Goal: Task Accomplishment & Management: Use online tool/utility

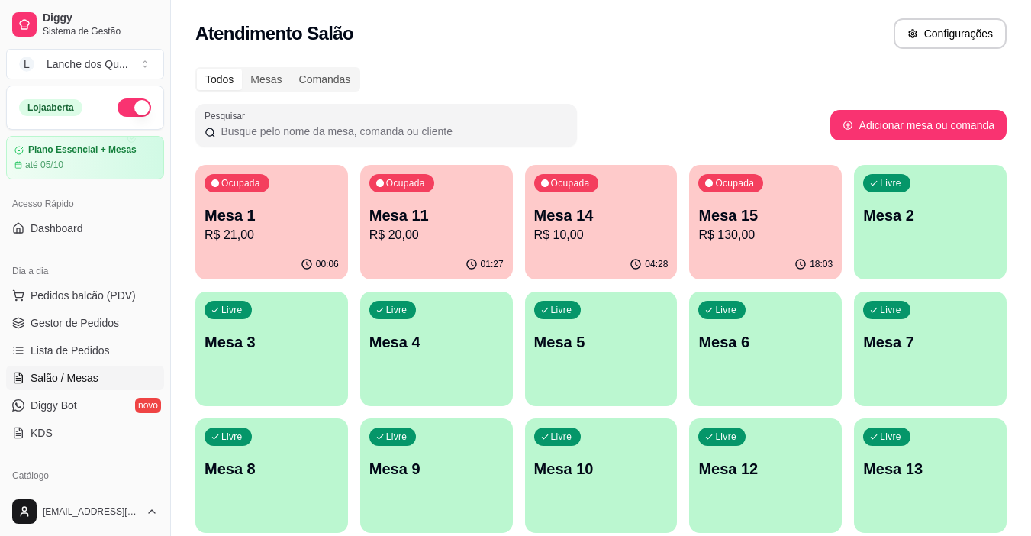
click at [286, 247] on div "Ocupada Mesa 1 R$ 21,00" at bounding box center [271, 207] width 153 height 85
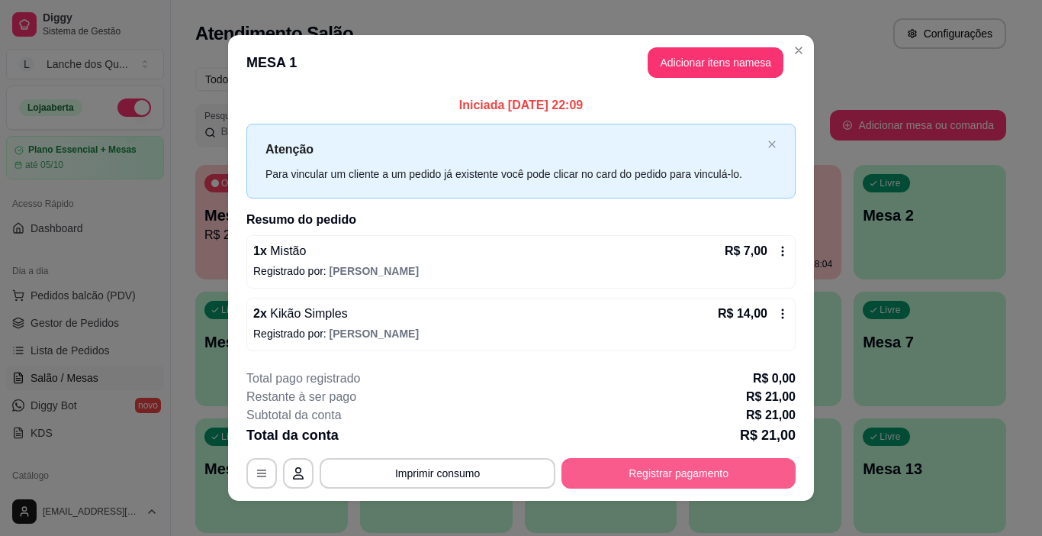
click at [627, 462] on button "Registrar pagamento" at bounding box center [678, 473] width 234 height 31
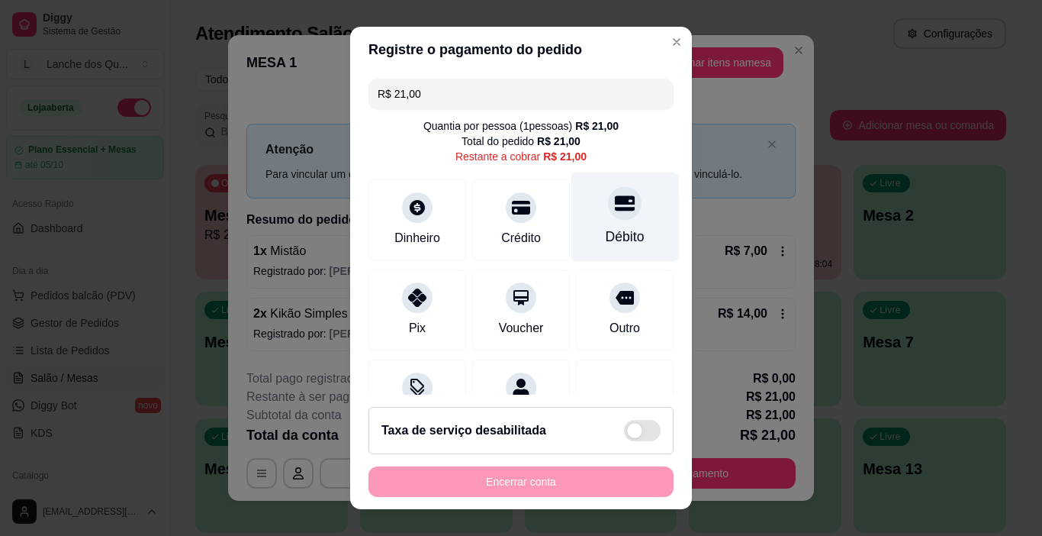
click at [615, 220] on div "Débito" at bounding box center [625, 216] width 108 height 89
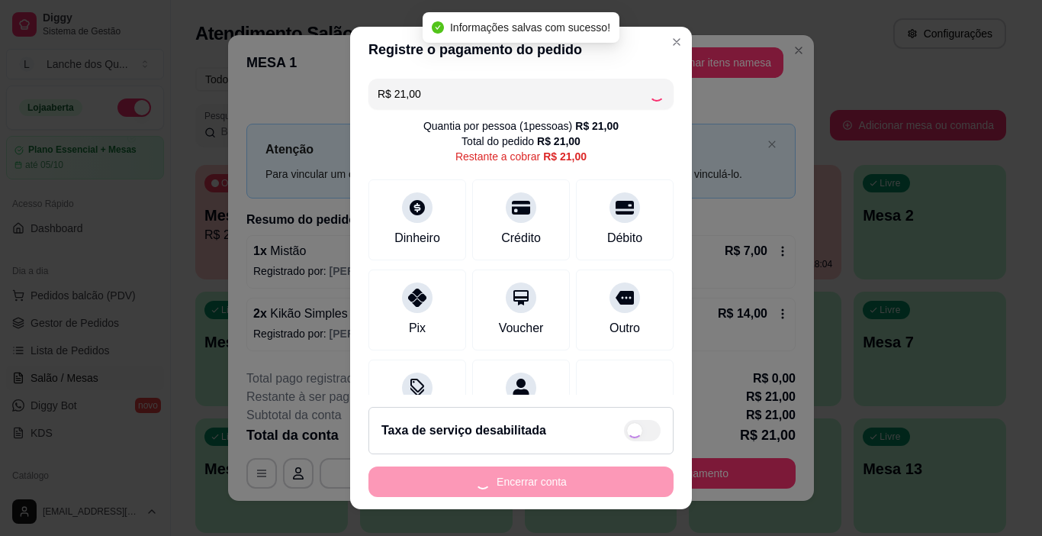
type input "R$ 0,00"
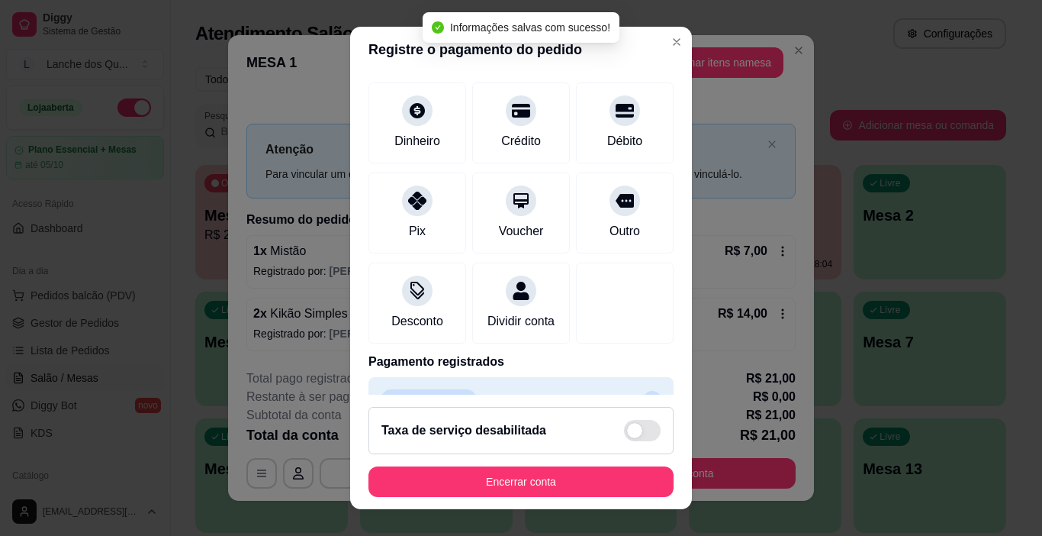
scroll to position [134, 0]
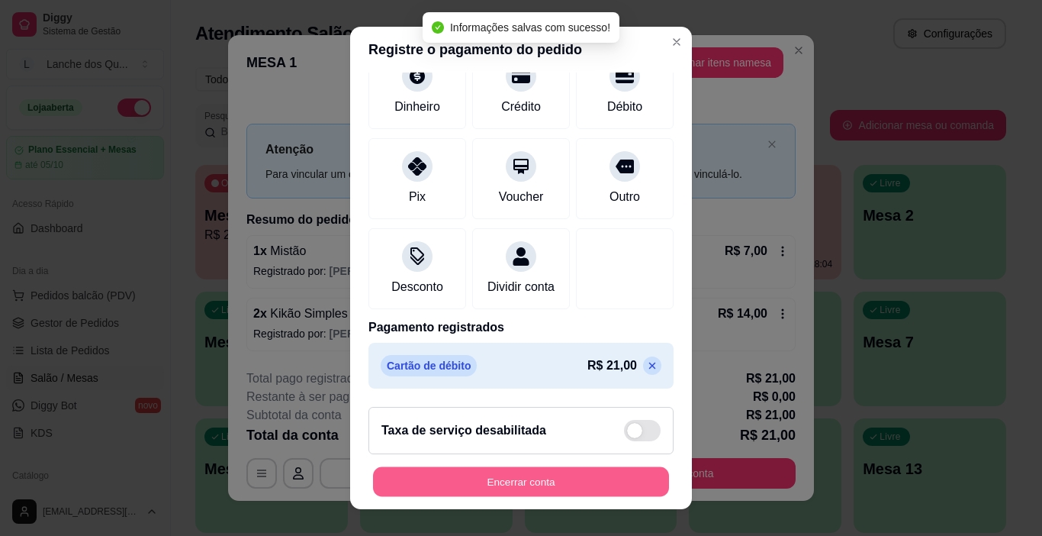
click at [554, 471] on button "Encerrar conta" at bounding box center [521, 482] width 296 height 30
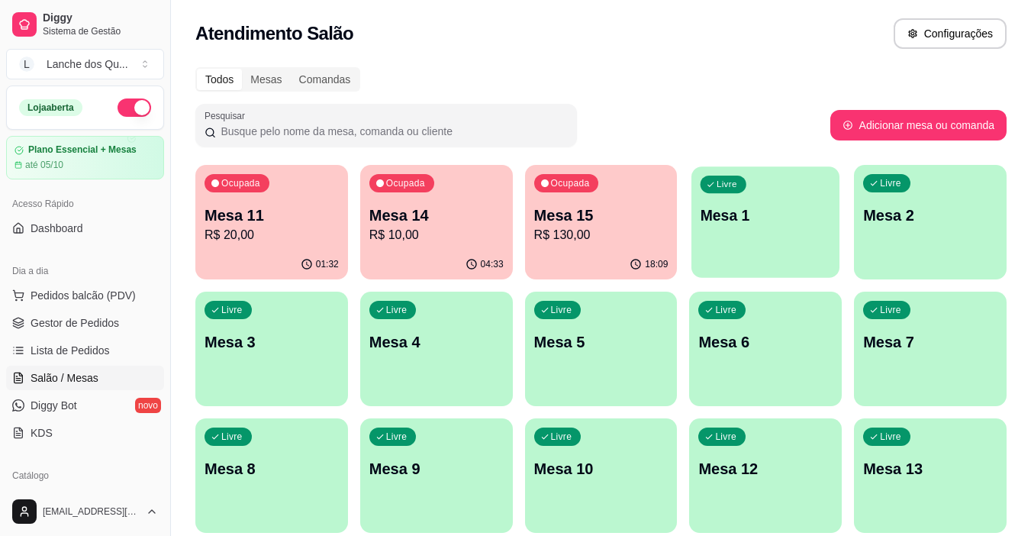
click at [785, 223] on p "Mesa 1" at bounding box center [765, 215] width 130 height 21
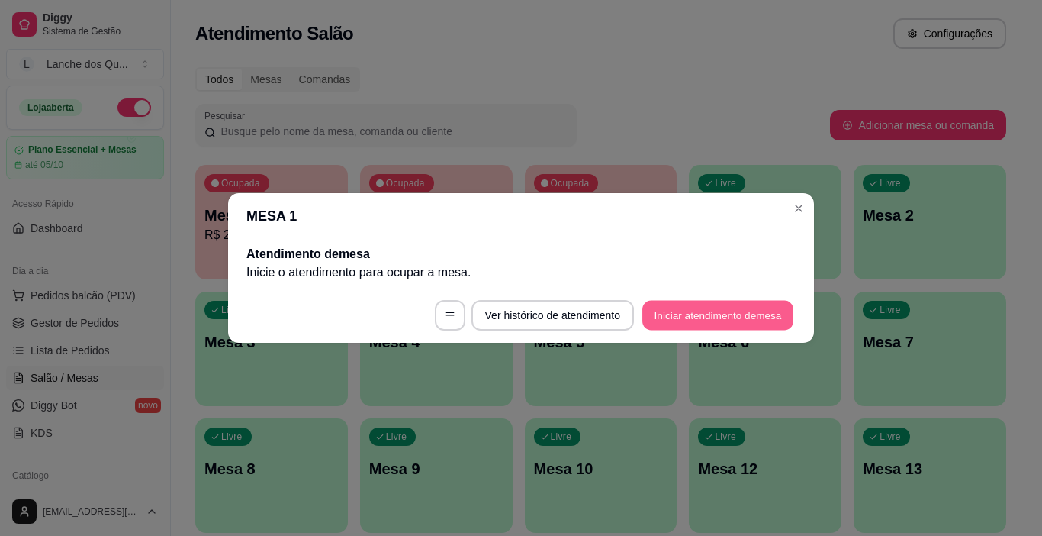
click at [681, 311] on button "Iniciar atendimento de mesa" at bounding box center [717, 316] width 151 height 30
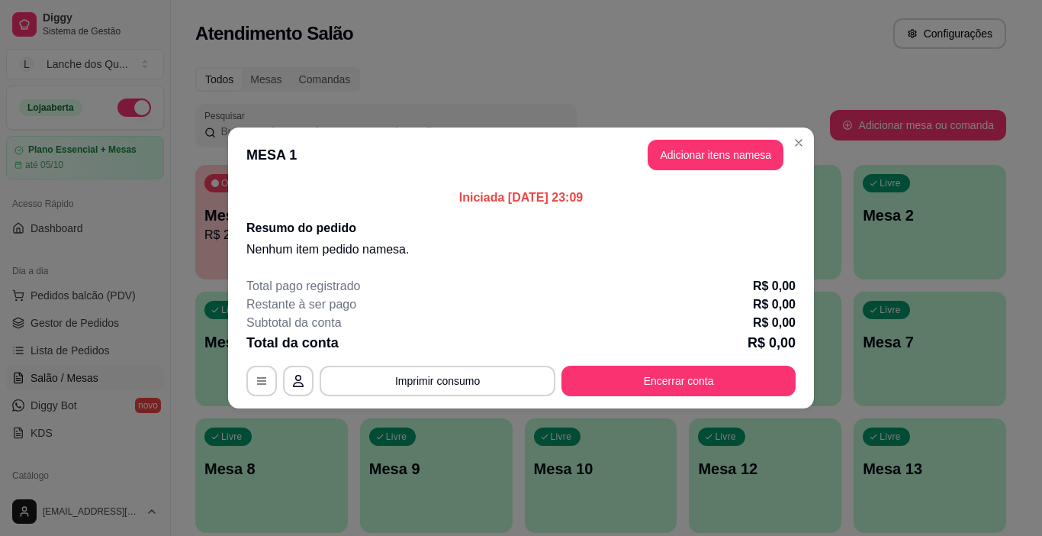
click at [764, 158] on button "Adicionar itens na mesa" at bounding box center [716, 155] width 136 height 31
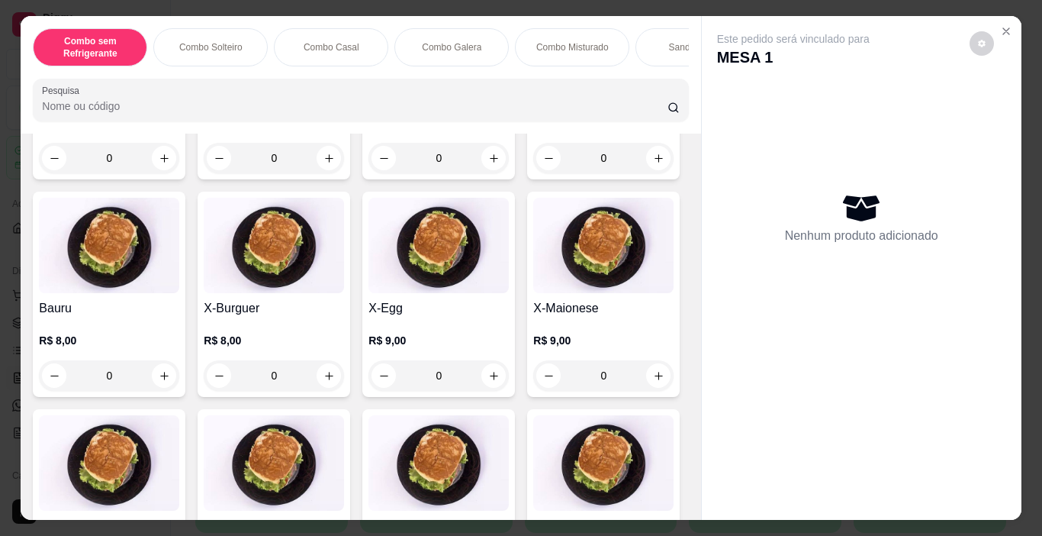
scroll to position [3052, 0]
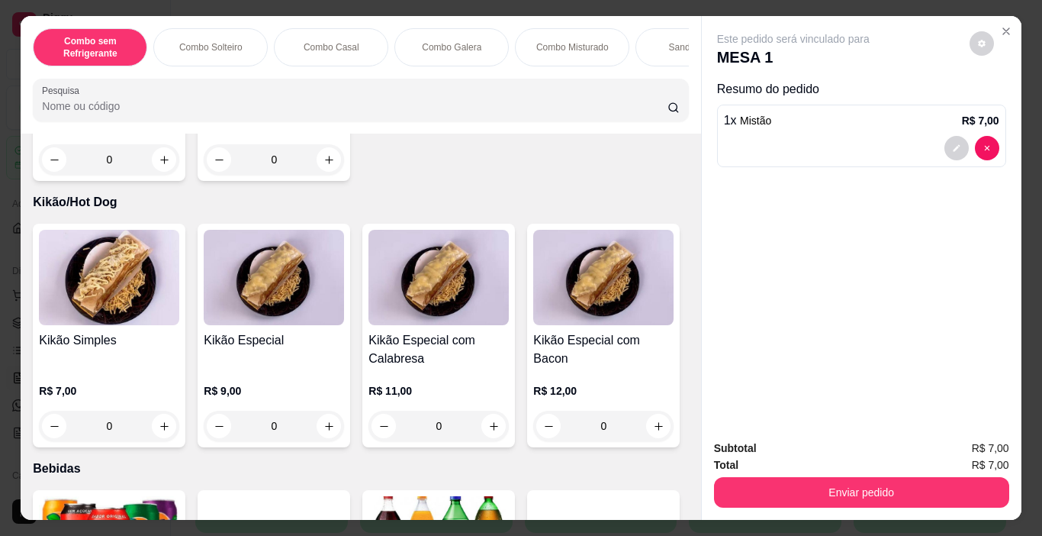
scroll to position [3128, 0]
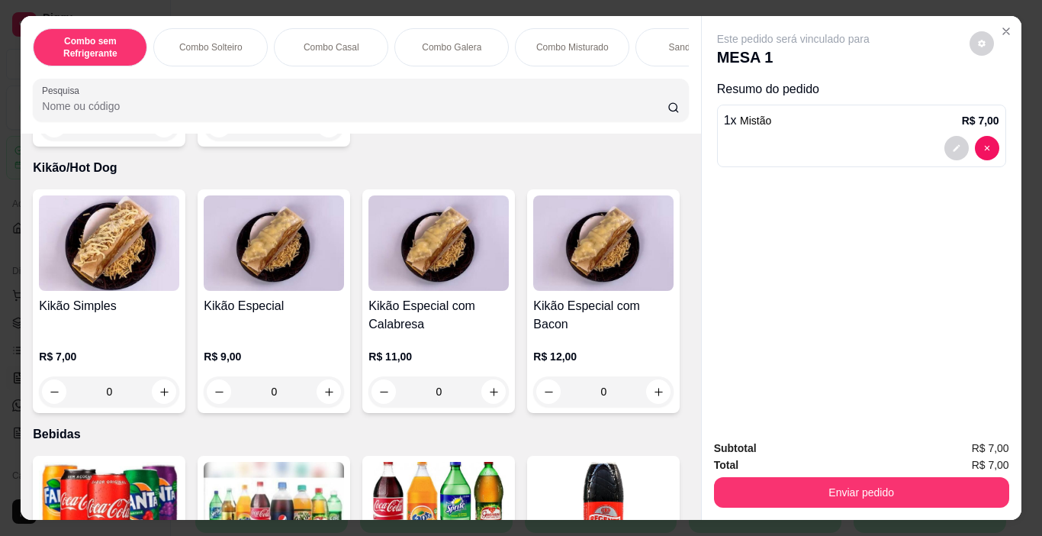
type input "2"
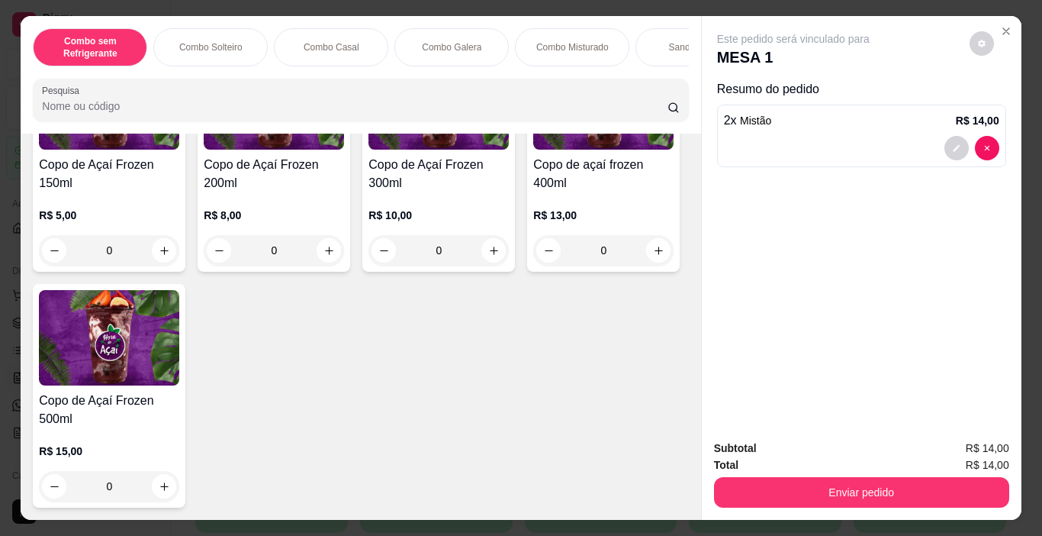
scroll to position [4725, 0]
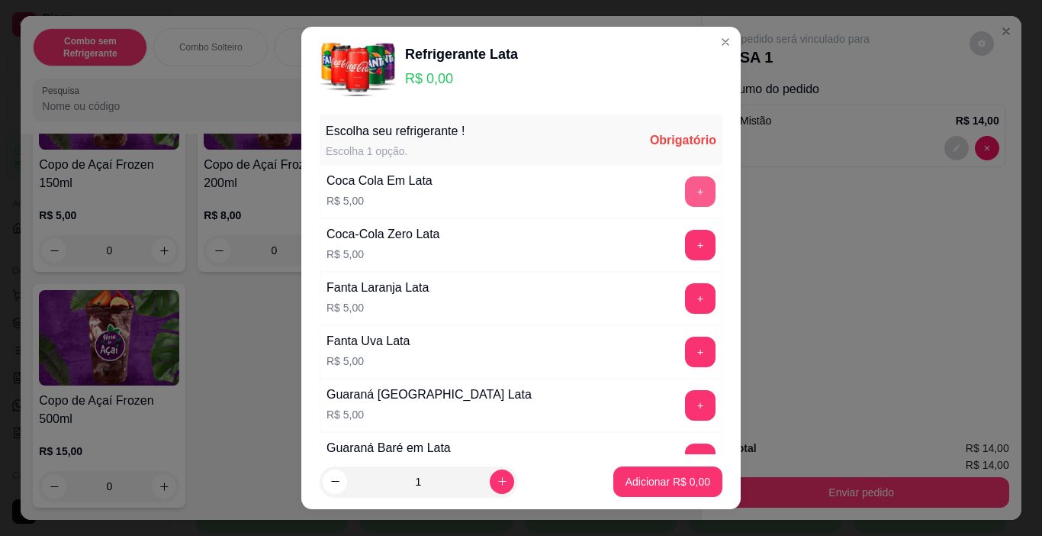
click at [685, 201] on button "+" at bounding box center [700, 191] width 31 height 31
click at [617, 183] on button "-" at bounding box center [632, 191] width 31 height 31
click at [685, 242] on button "+" at bounding box center [700, 245] width 31 height 31
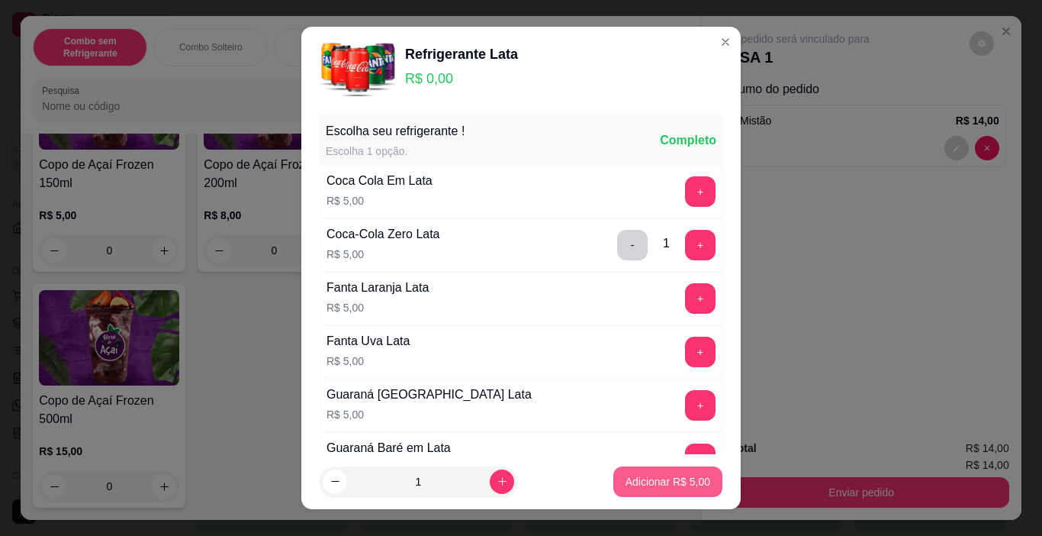
click at [674, 491] on button "Adicionar R$ 5,00" at bounding box center [667, 481] width 109 height 31
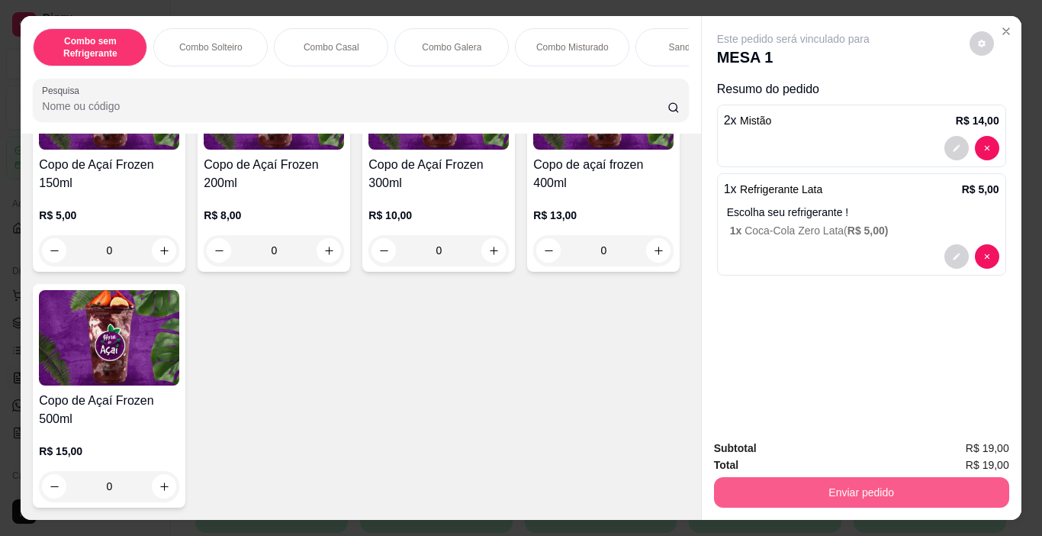
click at [839, 495] on button "Enviar pedido" at bounding box center [861, 492] width 295 height 31
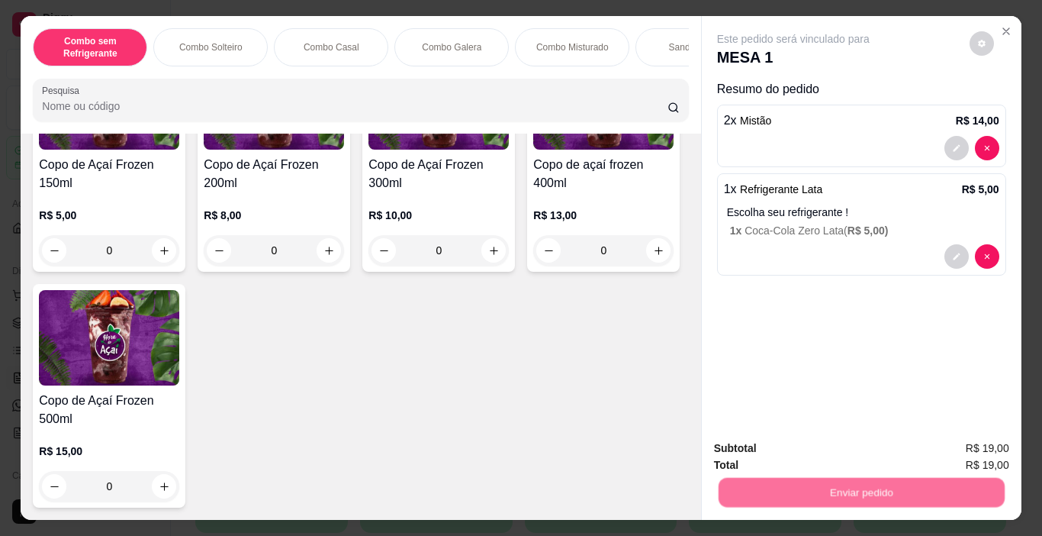
click at [814, 455] on button "Não registrar e enviar pedido" at bounding box center [811, 448] width 159 height 29
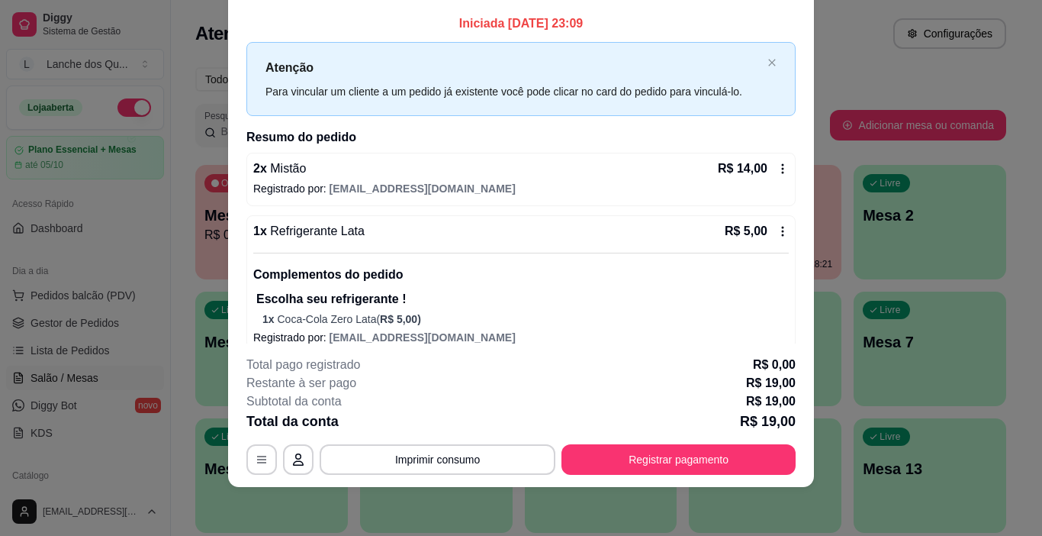
scroll to position [0, 0]
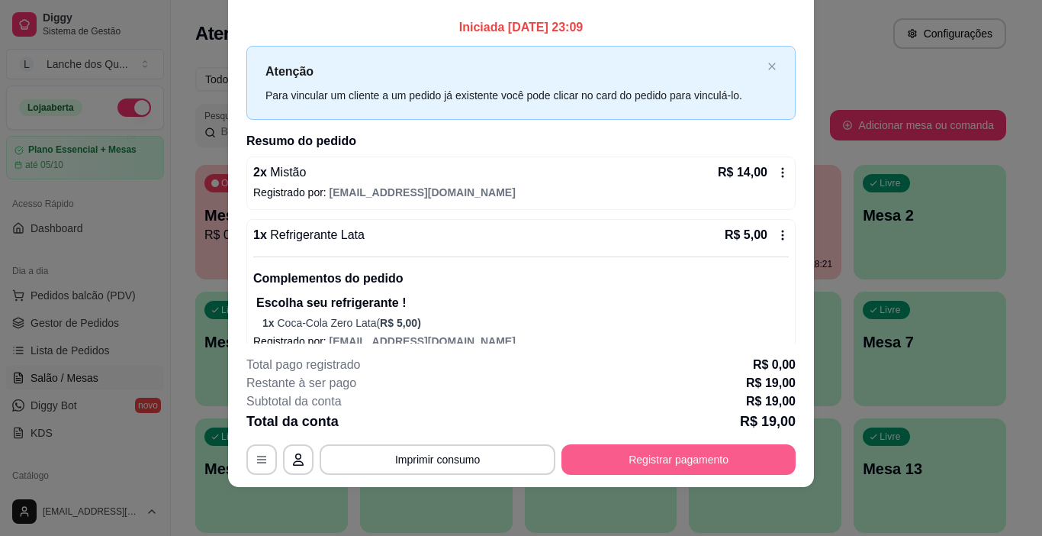
click at [621, 461] on button "Registrar pagamento" at bounding box center [678, 459] width 234 height 31
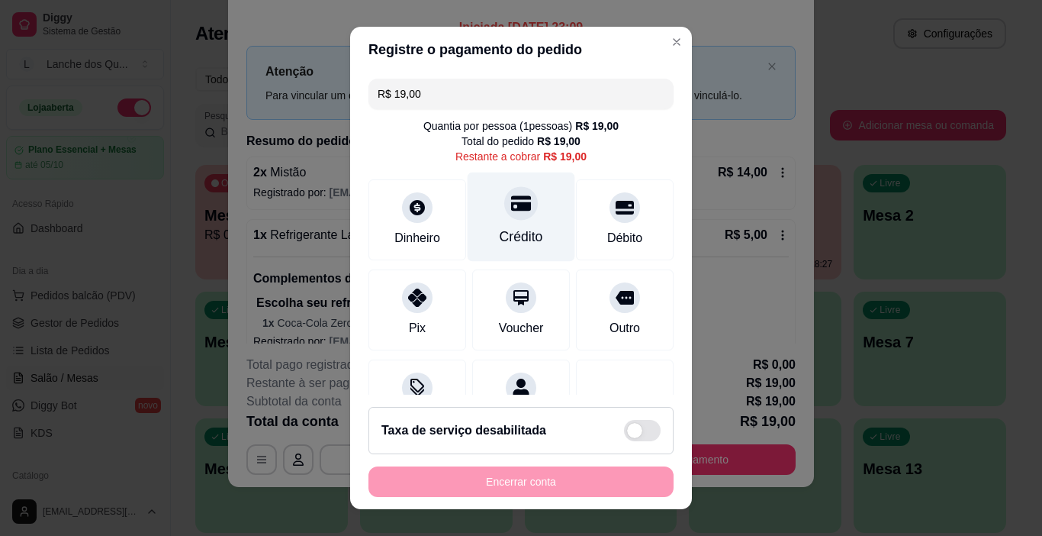
click at [491, 225] on div "Crédito" at bounding box center [522, 216] width 108 height 89
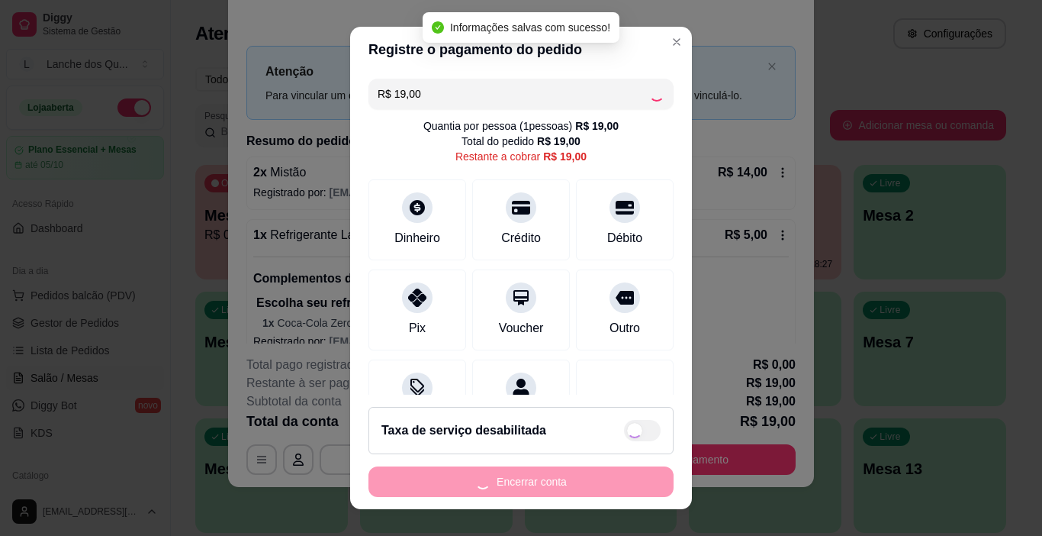
type input "R$ 0,00"
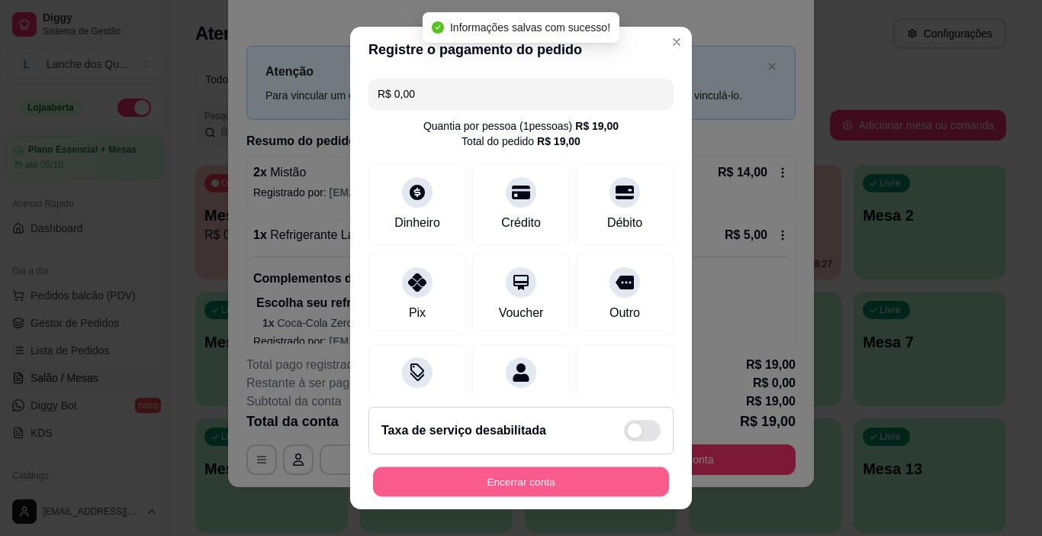
click at [533, 480] on button "Encerrar conta" at bounding box center [521, 482] width 296 height 30
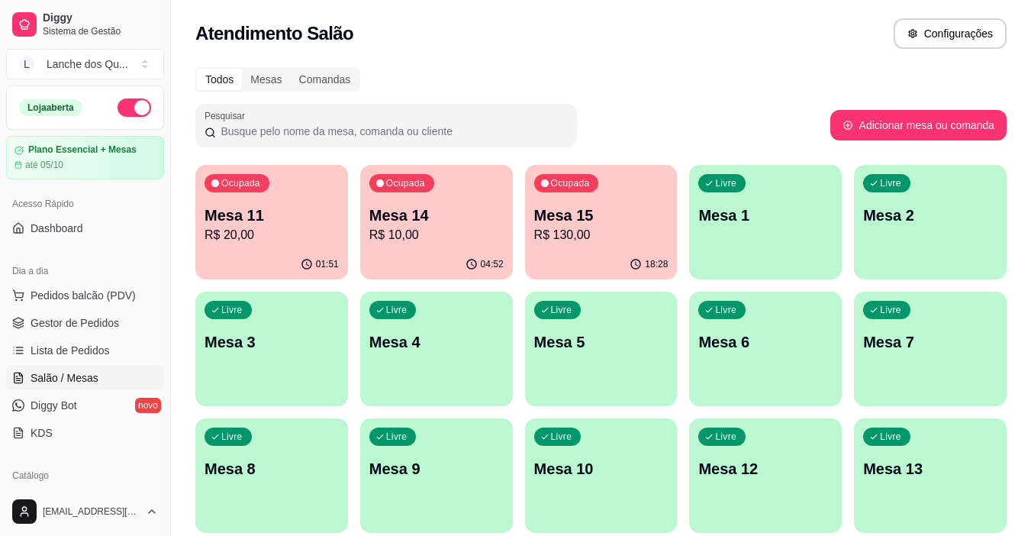
click at [227, 249] on div "Ocupada Mesa 11 R$ 20,00" at bounding box center [271, 207] width 153 height 85
click at [484, 233] on p "R$ 10,00" at bounding box center [436, 235] width 134 height 18
click at [654, 228] on p "R$ 130,00" at bounding box center [601, 235] width 130 height 18
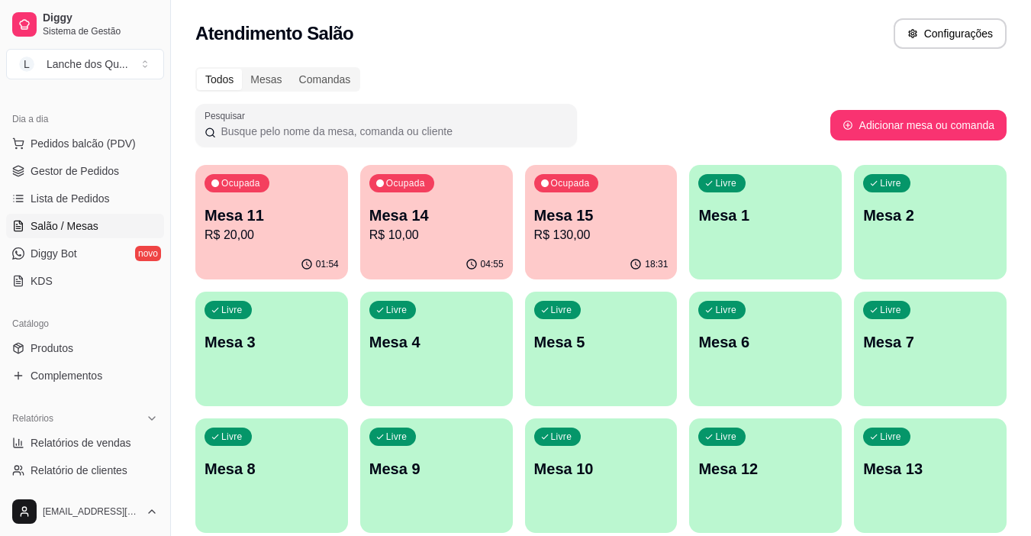
scroll to position [153, 0]
click at [74, 435] on span "Relatórios de vendas" at bounding box center [81, 441] width 101 height 15
select select "ALL"
select select "0"
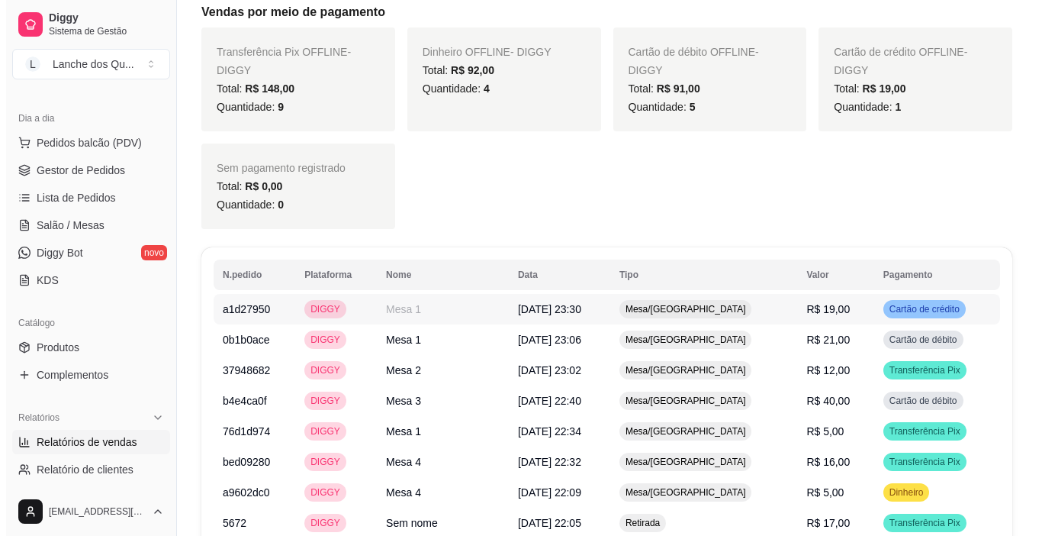
scroll to position [915, 0]
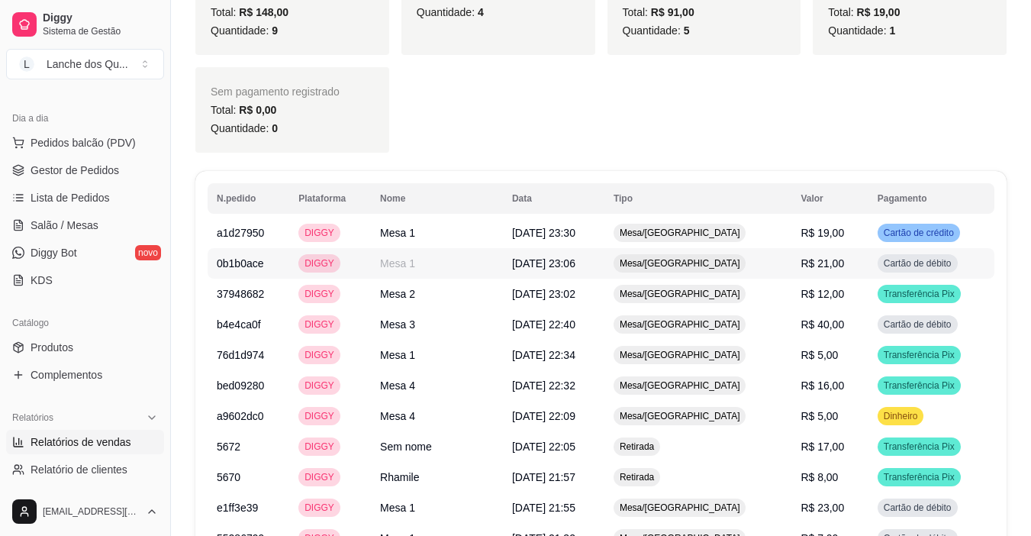
click at [819, 240] on td "R$ 19,00" at bounding box center [829, 232] width 76 height 31
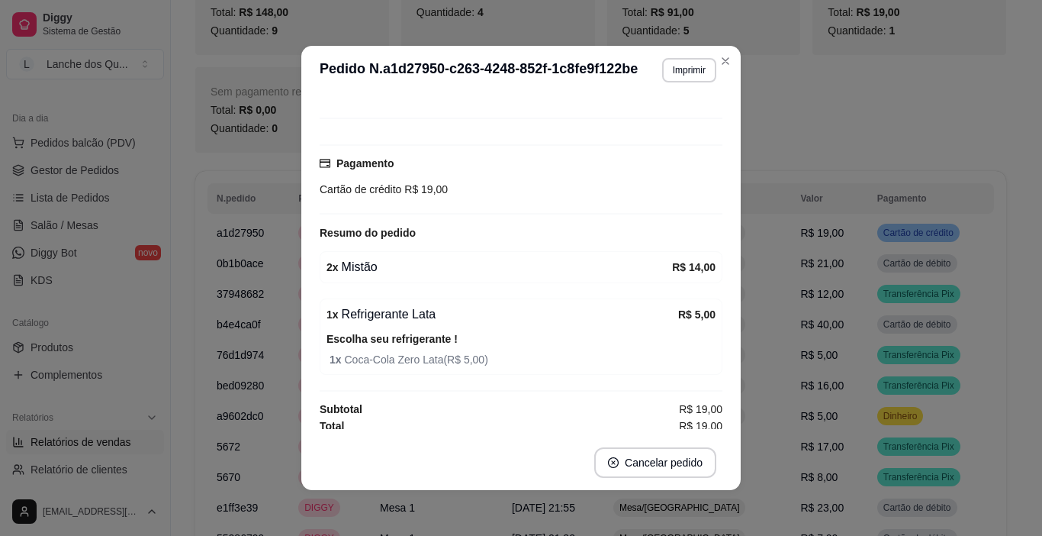
scroll to position [111, 0]
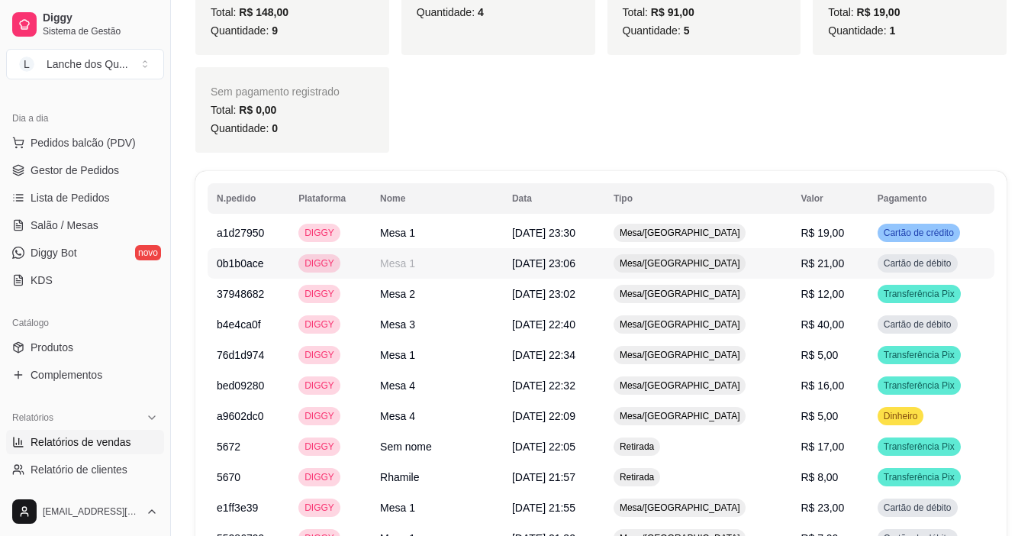
click at [839, 266] on td "R$ 21,00" at bounding box center [829, 263] width 76 height 31
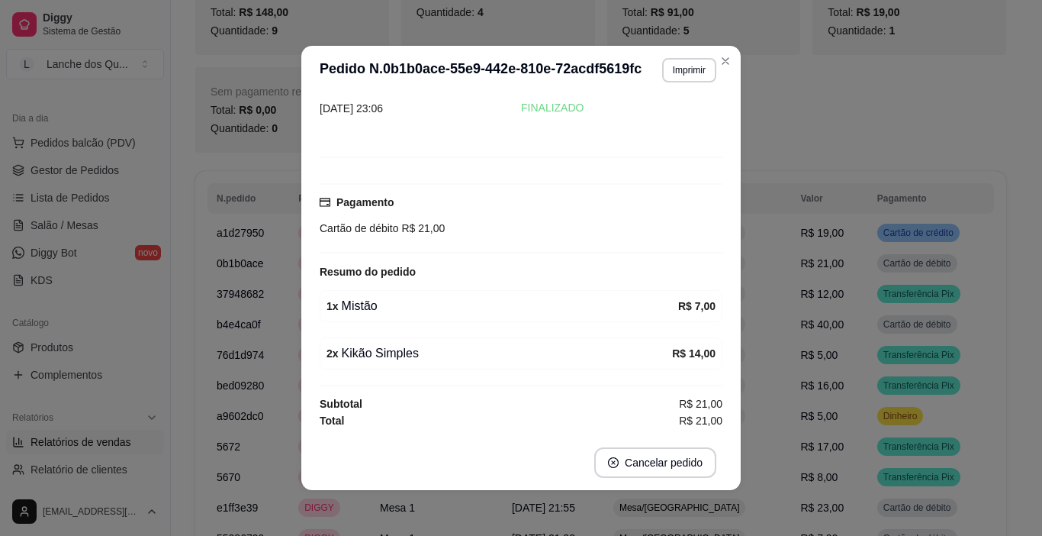
scroll to position [3, 0]
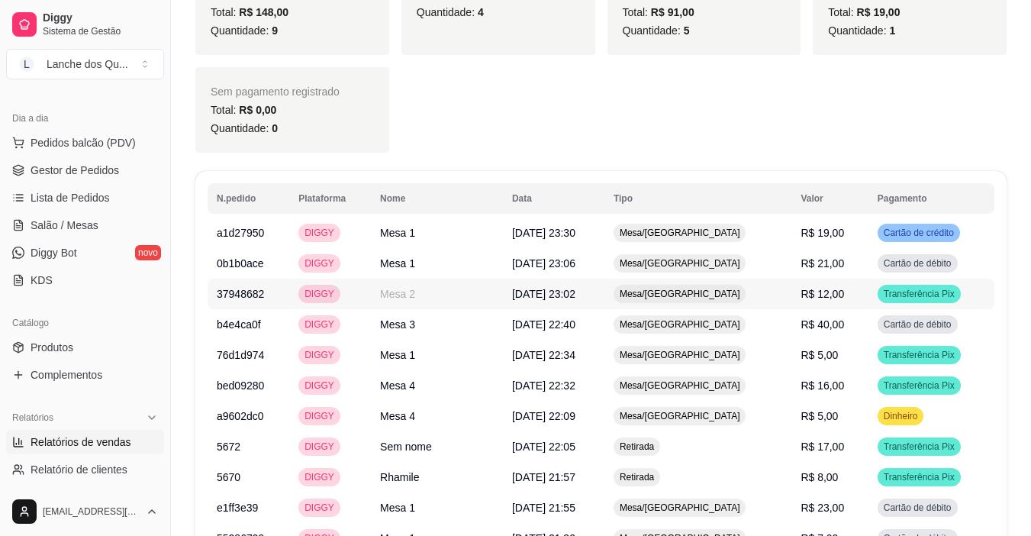
click at [841, 294] on td "R$ 12,00" at bounding box center [829, 293] width 76 height 31
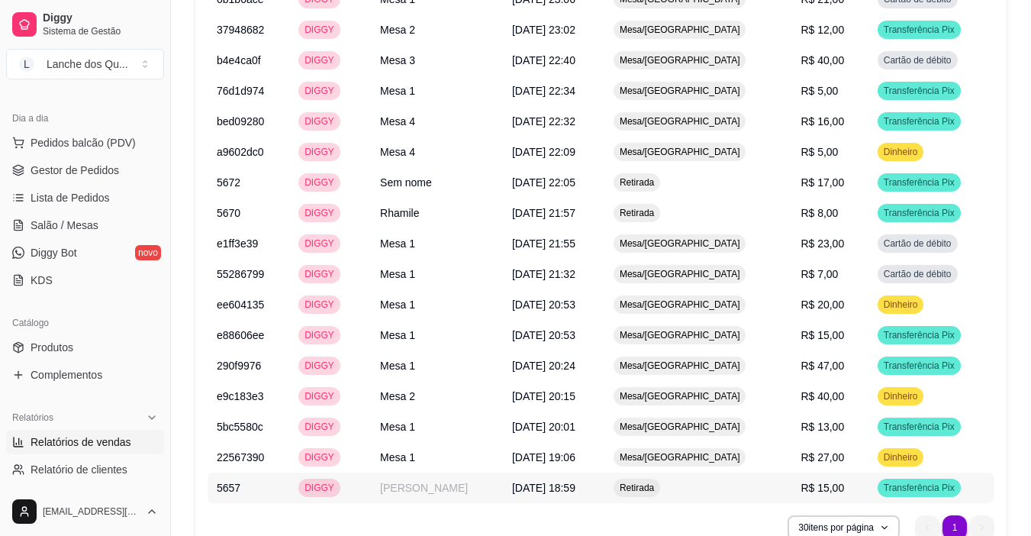
scroll to position [1257, 0]
